Goal: Task Accomplishment & Management: Manage account settings

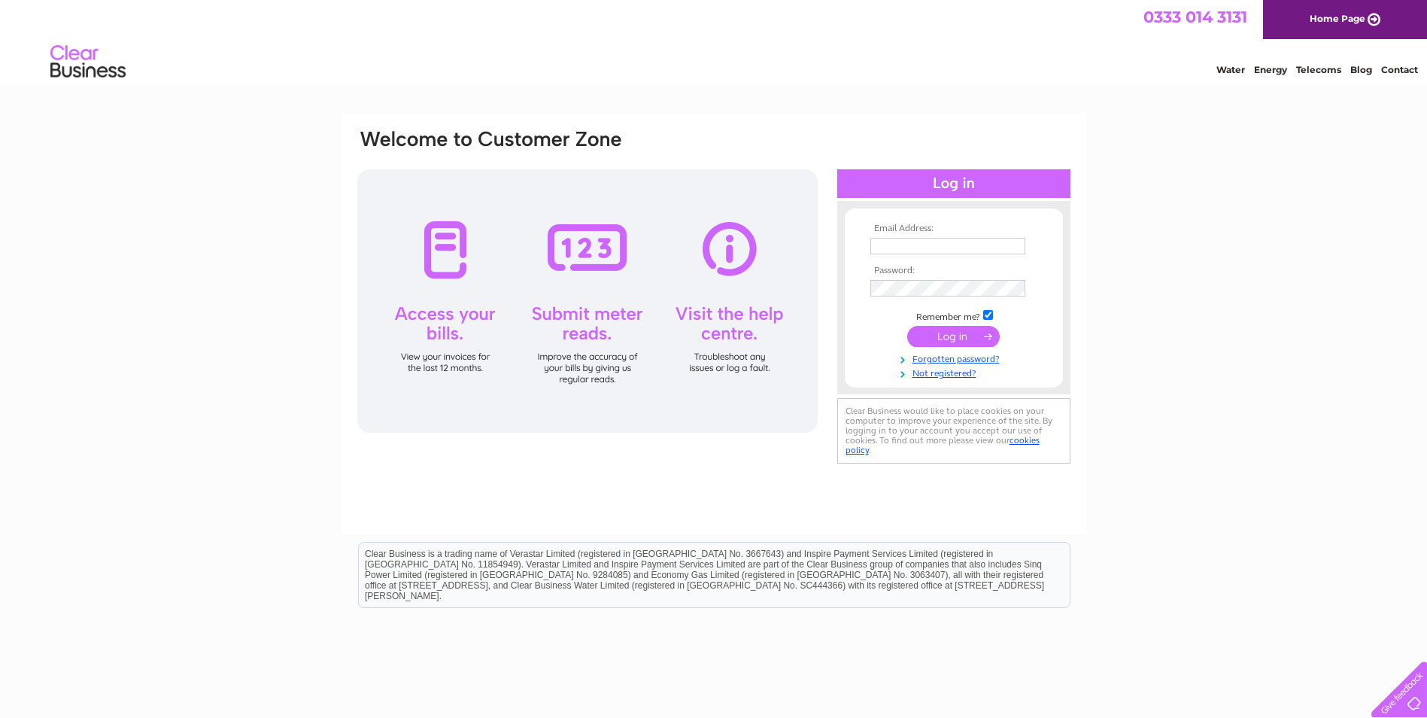
type input "[EMAIL_ADDRESS][DOMAIN_NAME]"
click at [428, 245] on div at bounding box center [587, 300] width 460 height 263
click at [437, 253] on div at bounding box center [587, 300] width 460 height 263
click at [953, 336] on input "submit" at bounding box center [953, 336] width 93 height 21
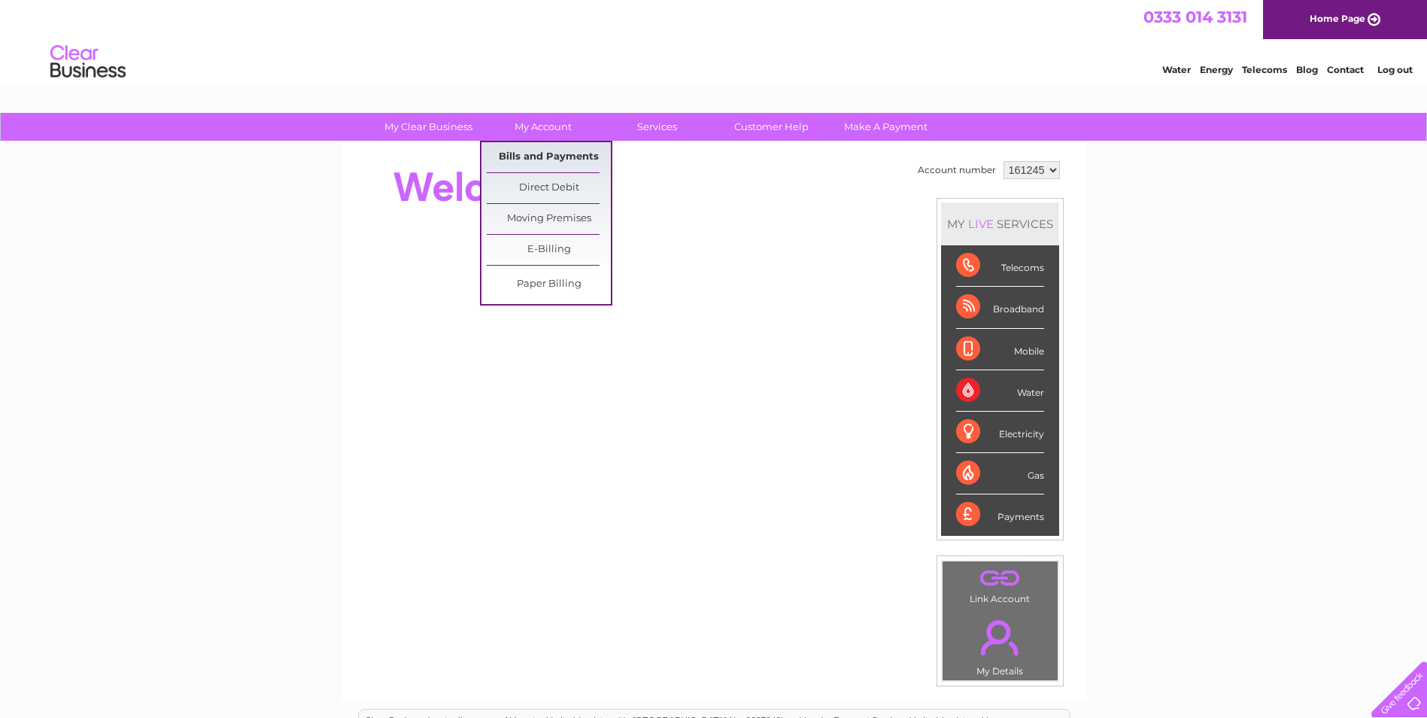
click at [563, 154] on link "Bills and Payments" at bounding box center [549, 157] width 124 height 30
click at [536, 155] on link "Bills and Payments" at bounding box center [549, 157] width 124 height 30
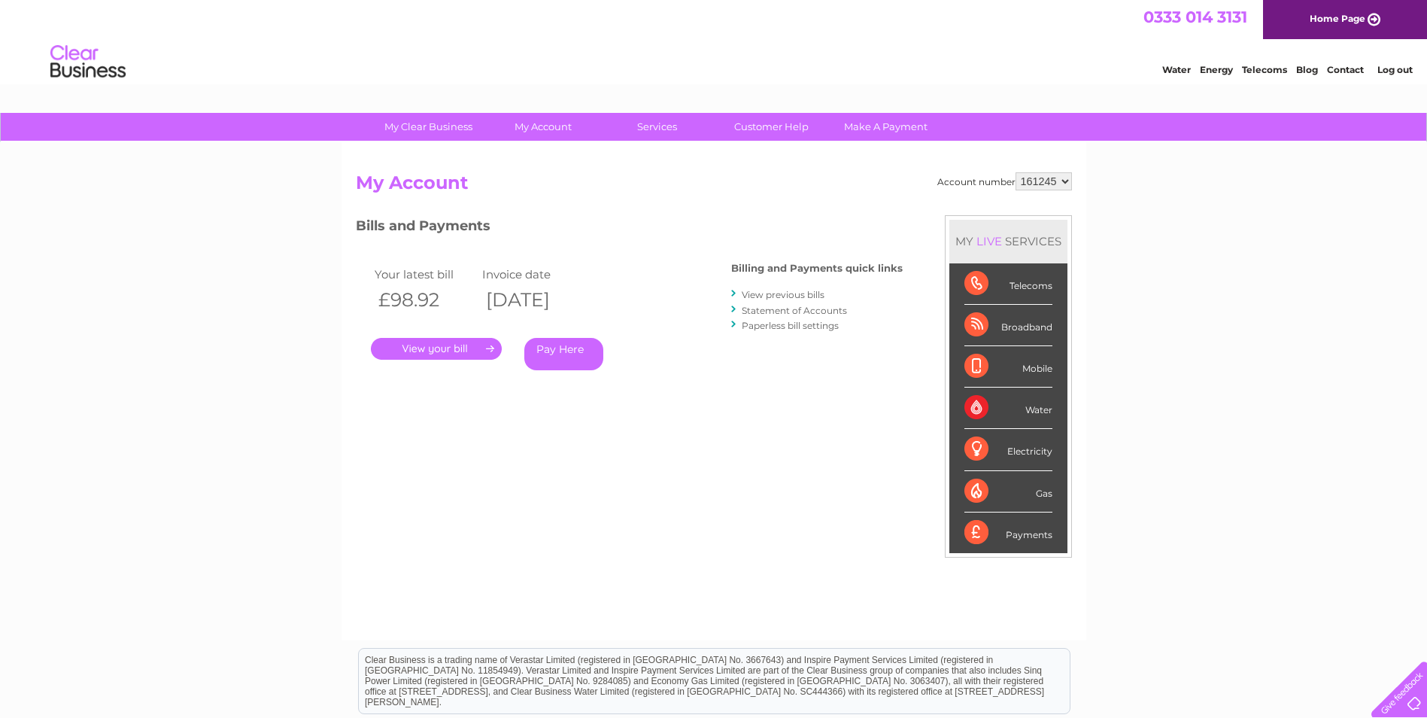
click at [411, 347] on link "." at bounding box center [436, 349] width 131 height 22
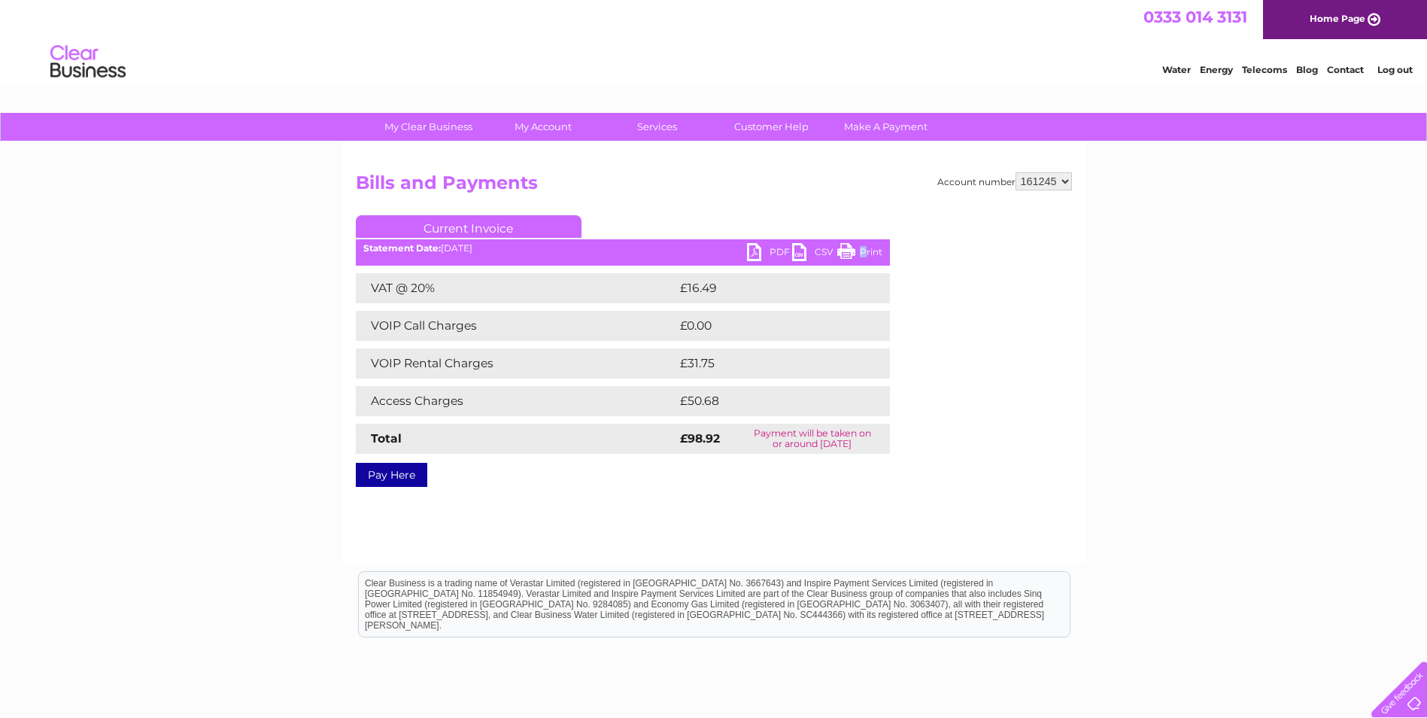
click at [863, 254] on link "Print" at bounding box center [859, 254] width 45 height 22
